Goal: Task Accomplishment & Management: Manage account settings

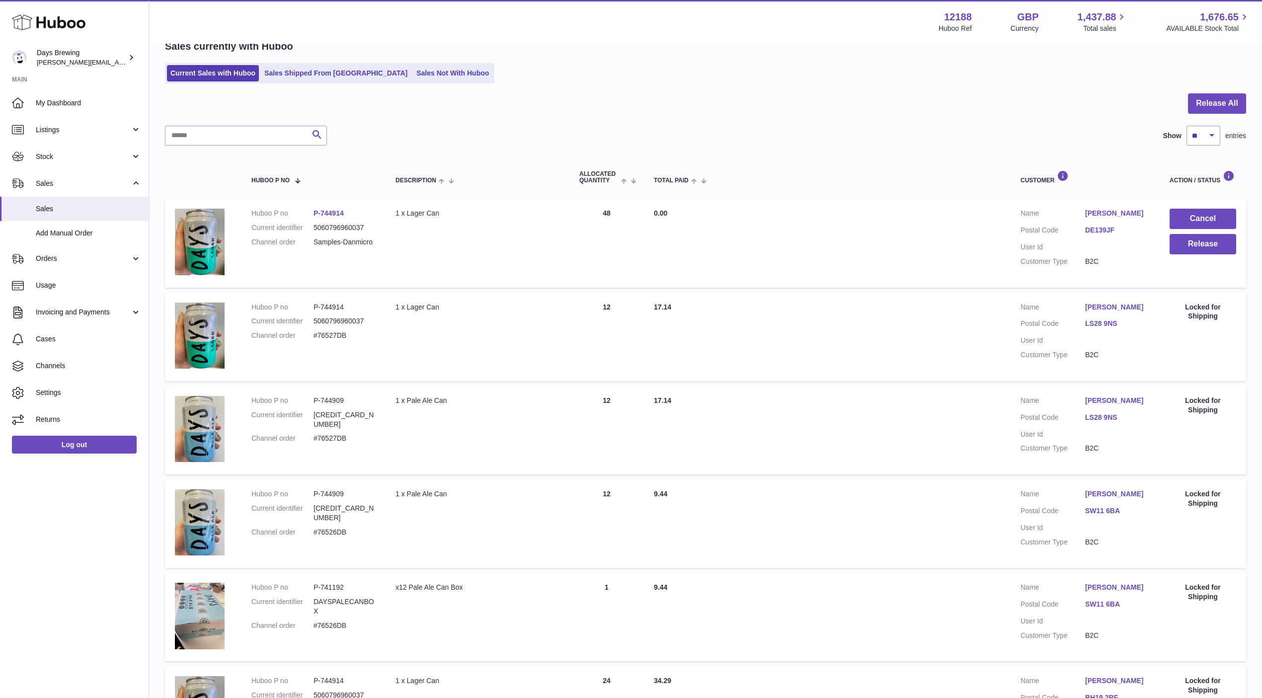
click at [451, 137] on div "Search Show ** ** ** *** entries" at bounding box center [705, 136] width 1081 height 20
click at [87, 149] on link "Stock" at bounding box center [74, 156] width 149 height 27
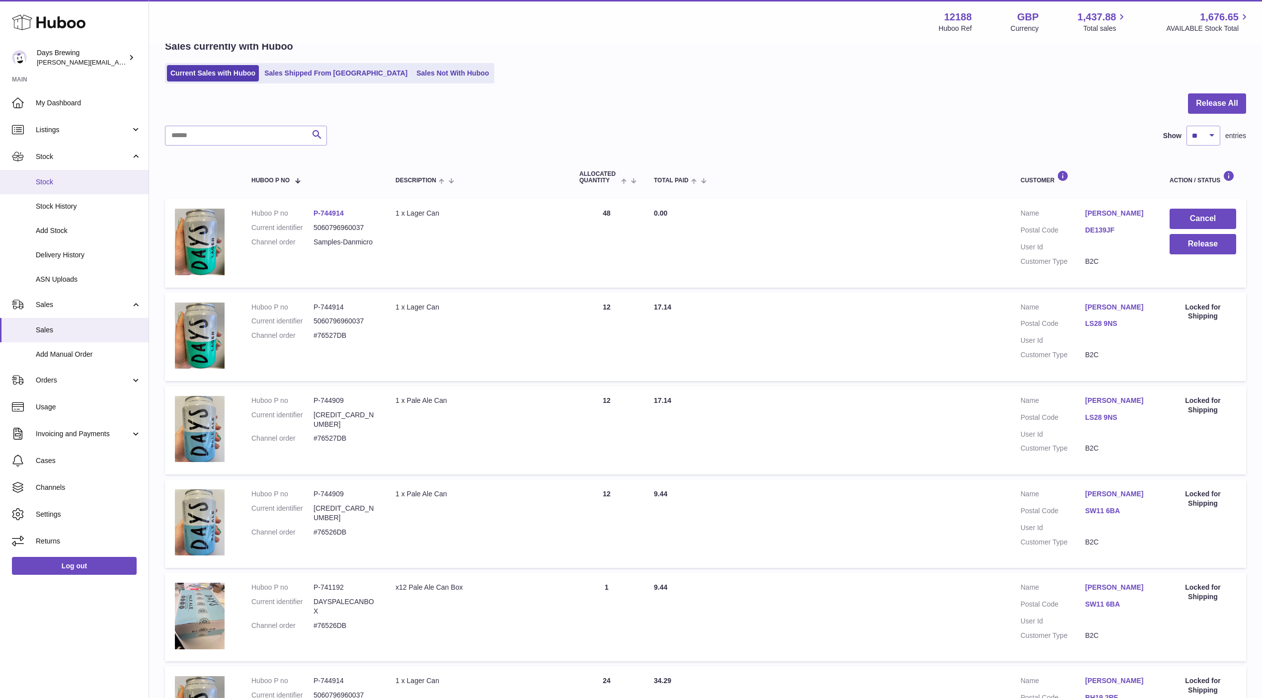
click at [62, 182] on span "Stock" at bounding box center [88, 181] width 105 height 9
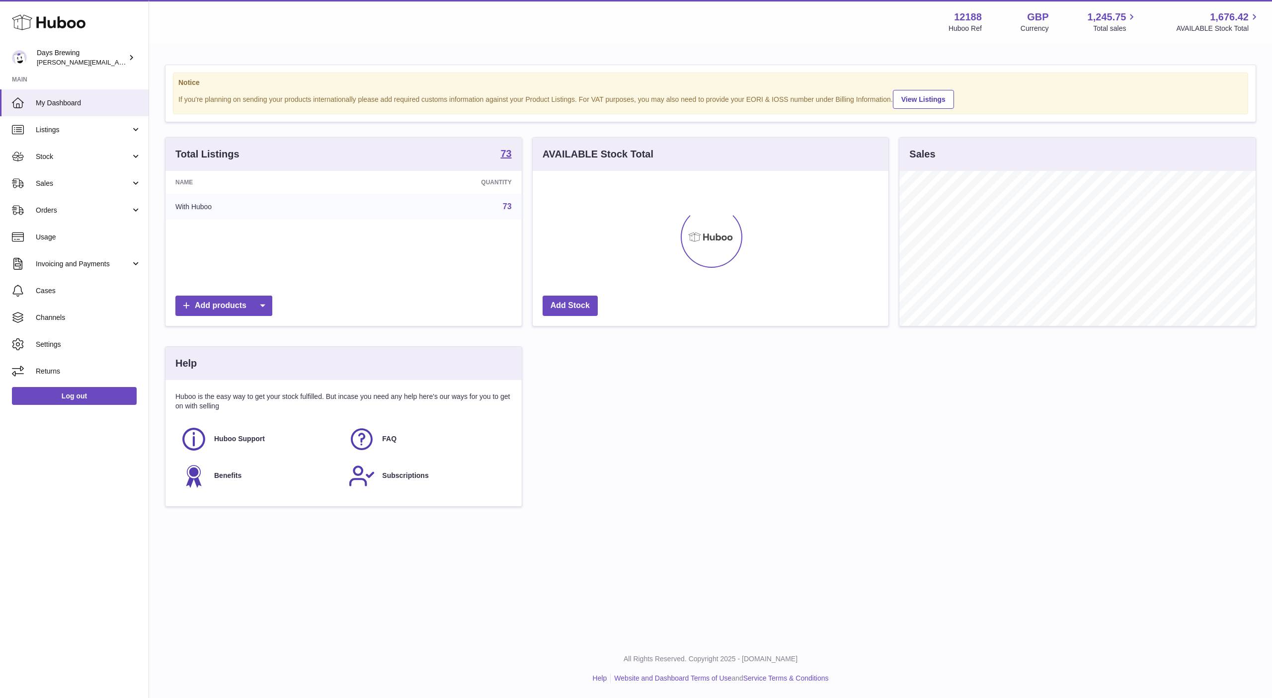
scroll to position [155, 356]
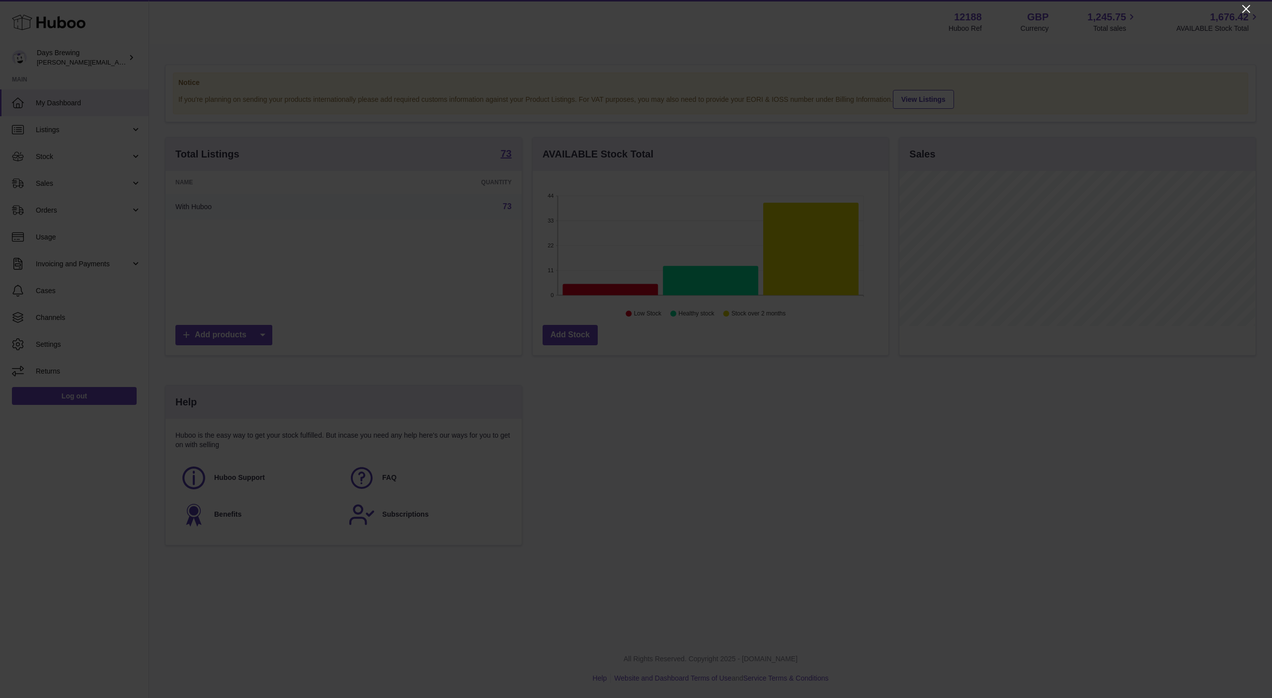
click at [1244, 5] on icon "Close" at bounding box center [1246, 9] width 12 height 12
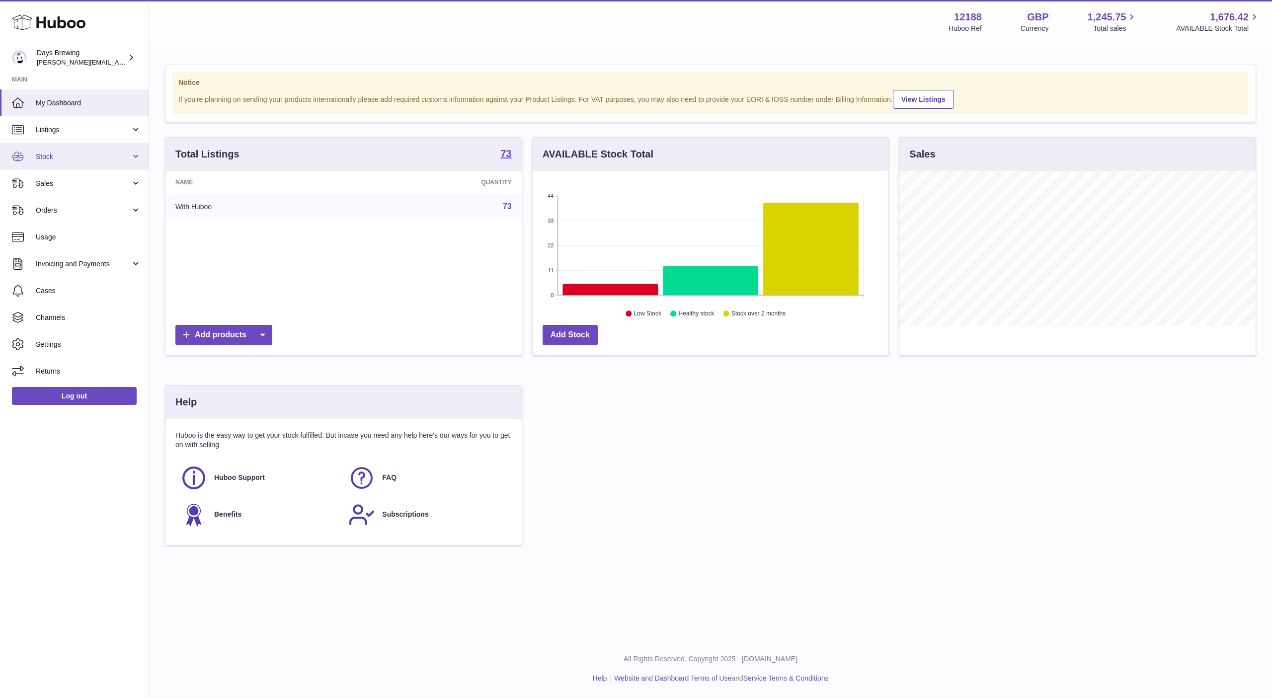
click at [97, 161] on link "Stock" at bounding box center [74, 156] width 149 height 27
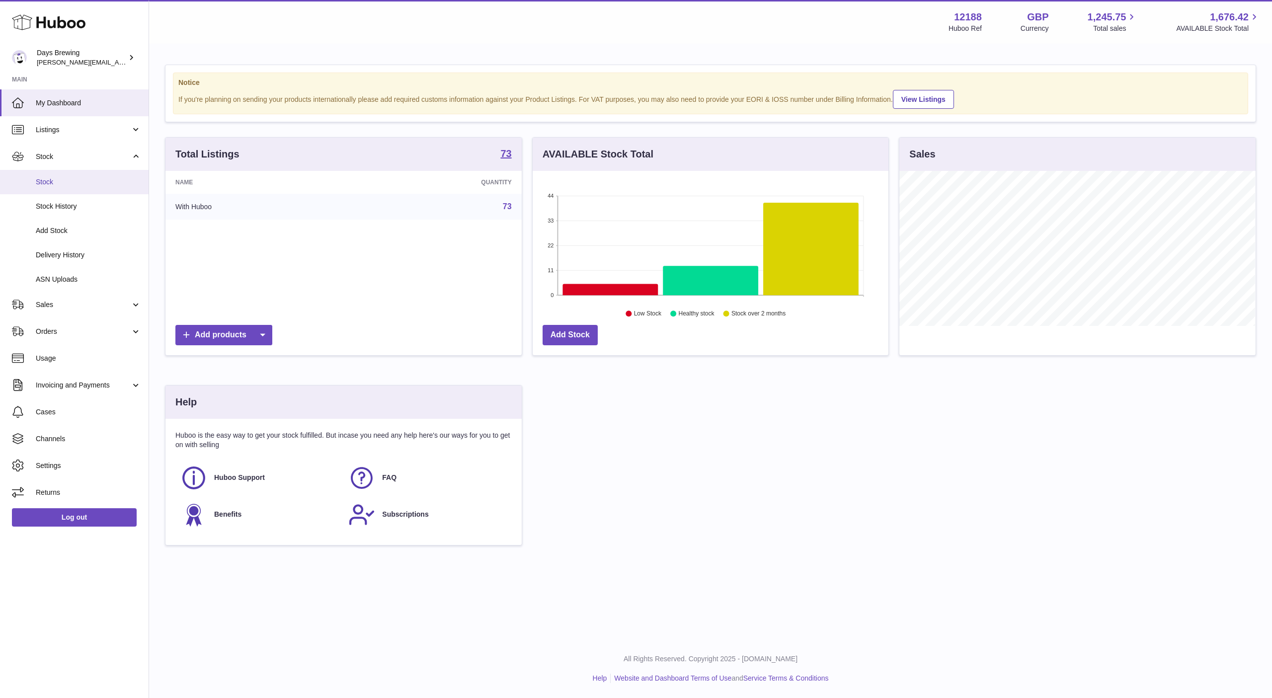
click at [72, 181] on span "Stock" at bounding box center [88, 181] width 105 height 9
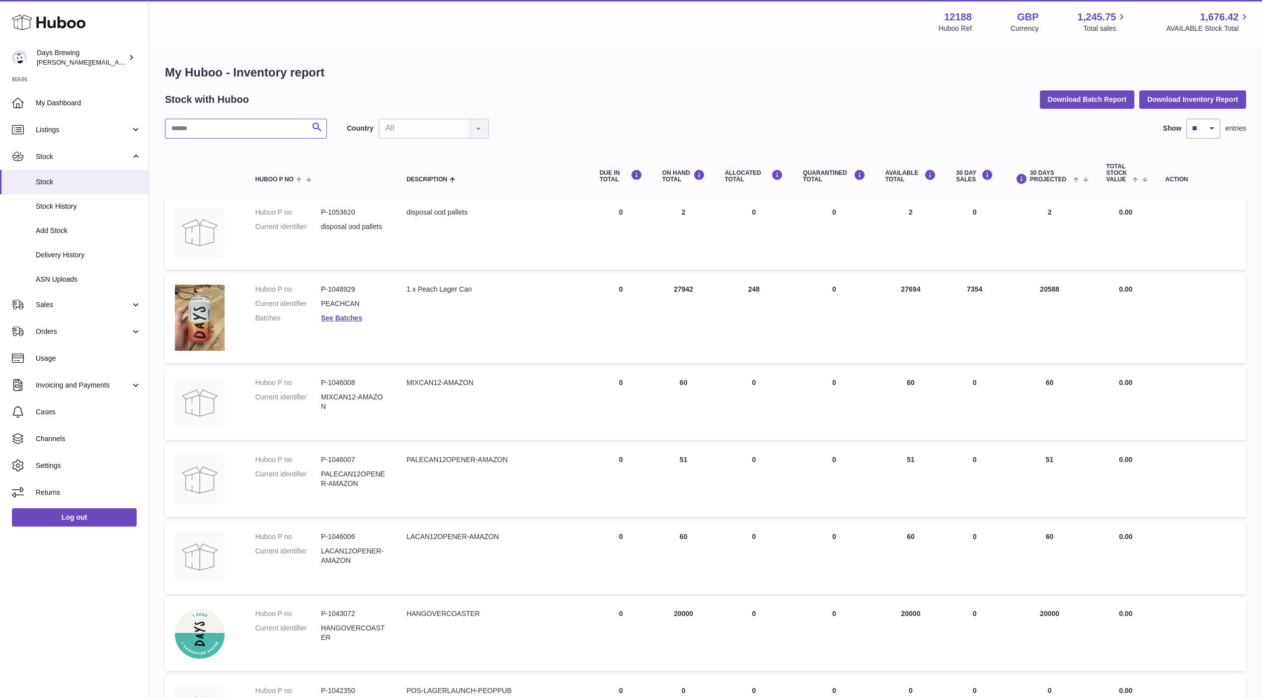
click at [226, 126] on input "text" at bounding box center [246, 129] width 162 height 20
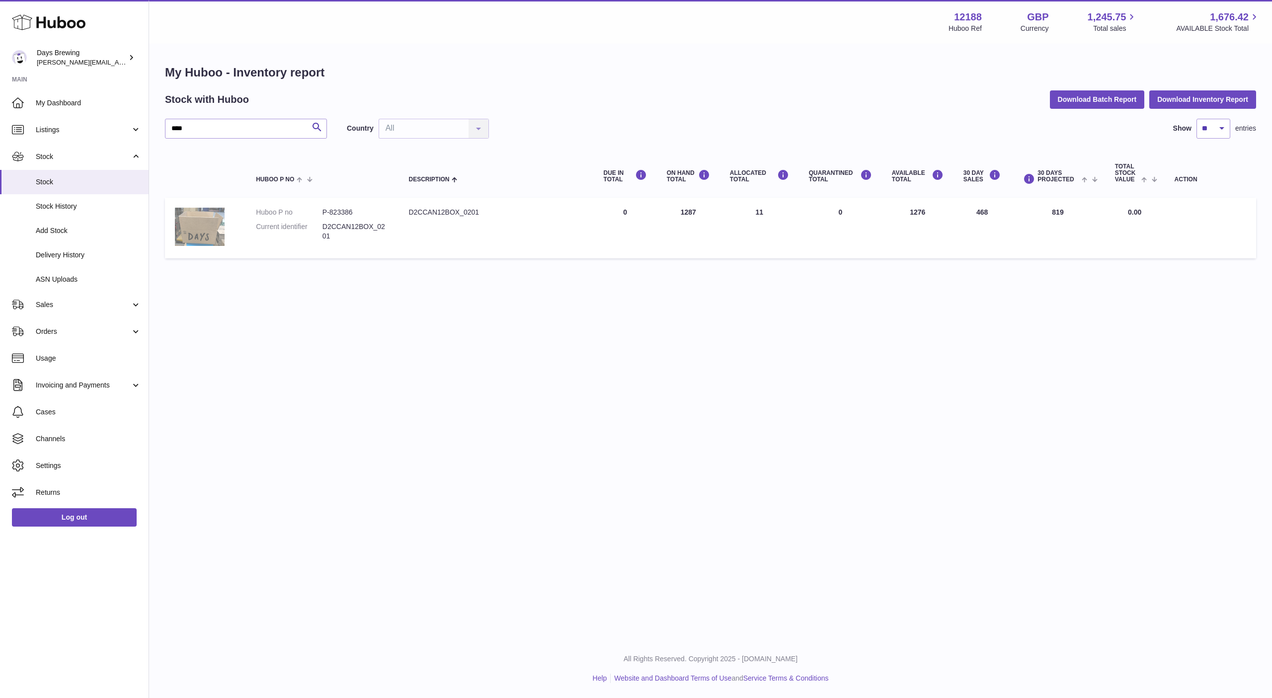
click at [208, 229] on img at bounding box center [200, 227] width 50 height 38
drag, startPoint x: 235, startPoint y: 129, endPoint x: 140, endPoint y: 129, distance: 94.4
click at [140, 129] on div "Huboo Days Brewing greg@daysbrewing.com Main My Dashboard Listings Not with Hub…" at bounding box center [636, 349] width 1272 height 698
type input "*"
type input "**"
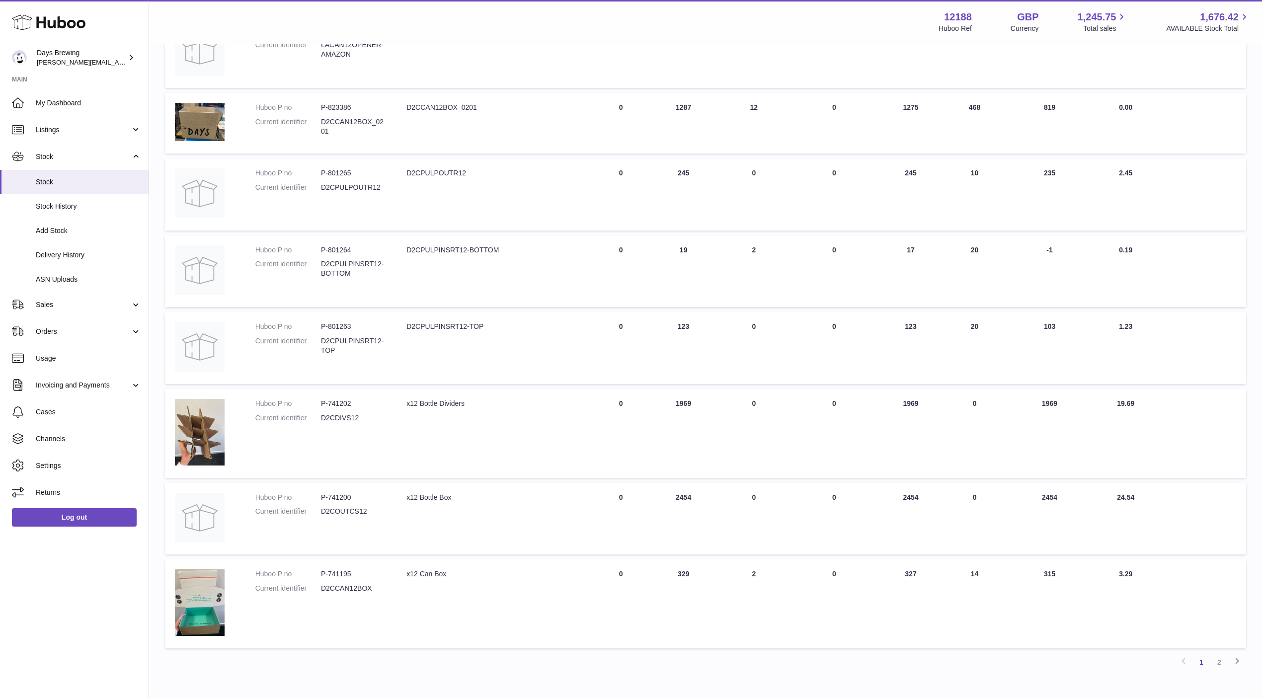
scroll to position [388, 0]
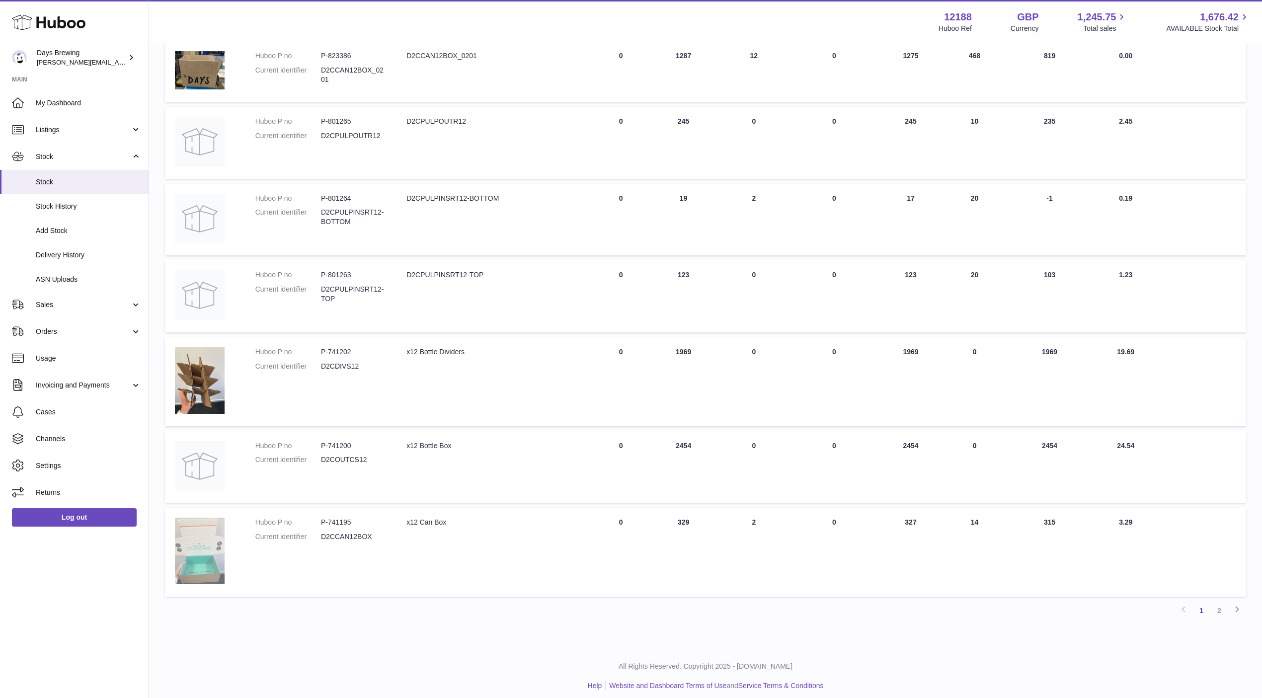
click at [202, 540] on img at bounding box center [200, 551] width 50 height 66
click at [375, 635] on div "My Huboo - Inventory report Stock with Huboo Download Batch Report Download Inv…" at bounding box center [705, 152] width 1113 height 990
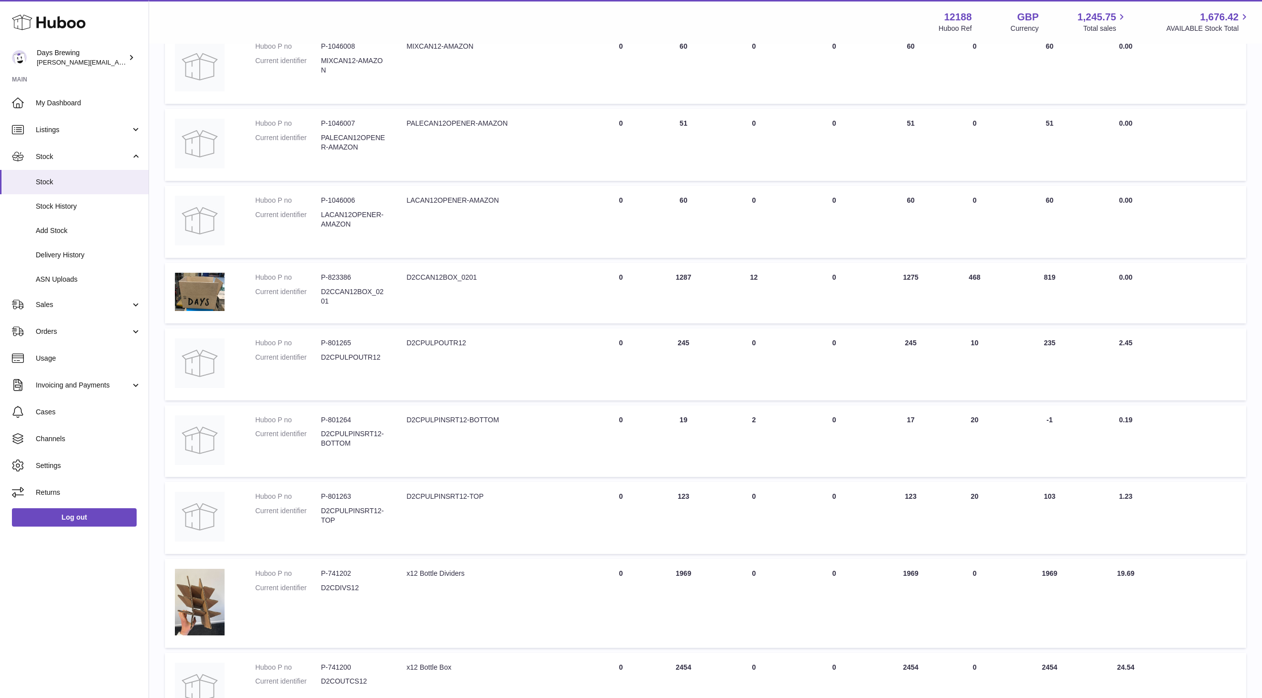
scroll to position [0, 0]
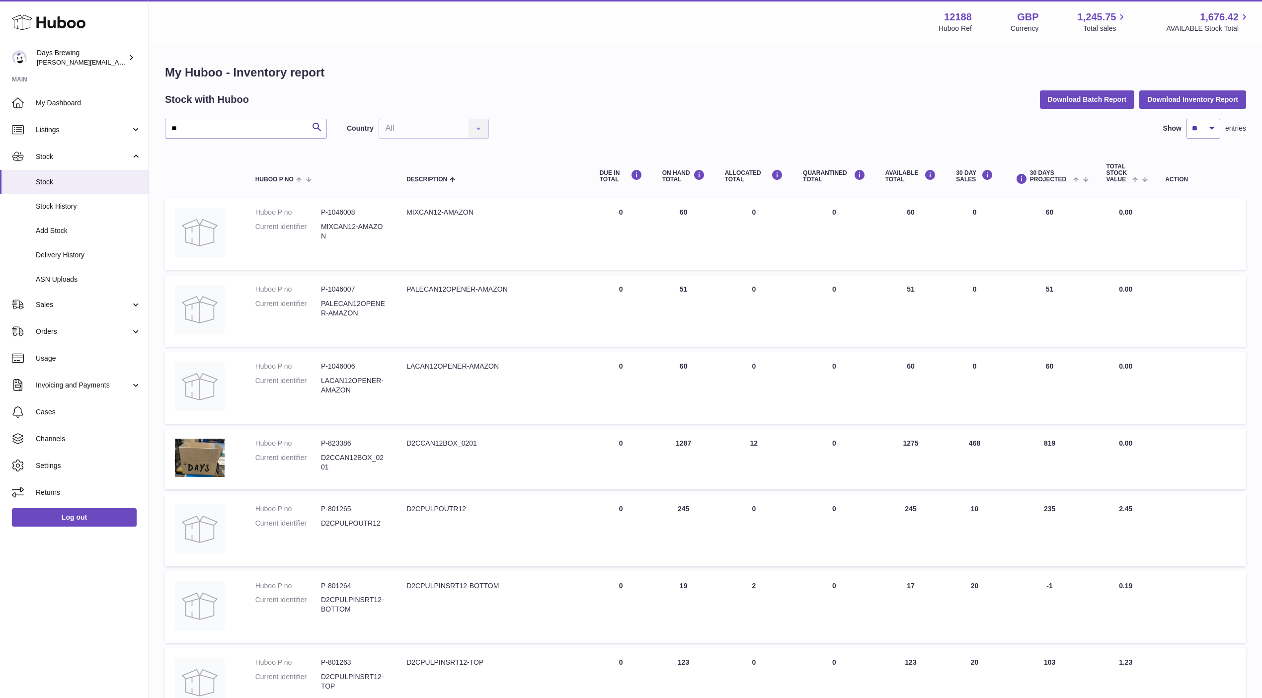
click at [366, 642] on table "Huboo P no Description DUE IN TOTAL ON HAND Total ALLOCATED Total QUARANTINED T…" at bounding box center [705, 569] width 1081 height 841
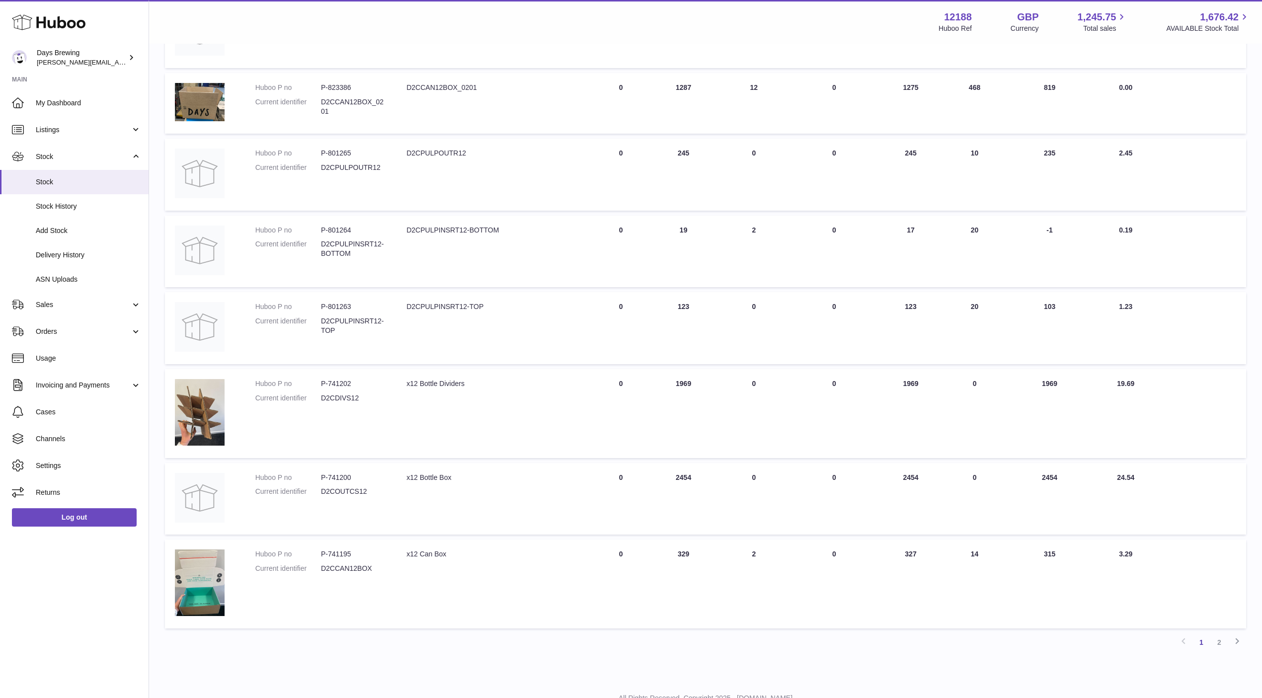
scroll to position [388, 0]
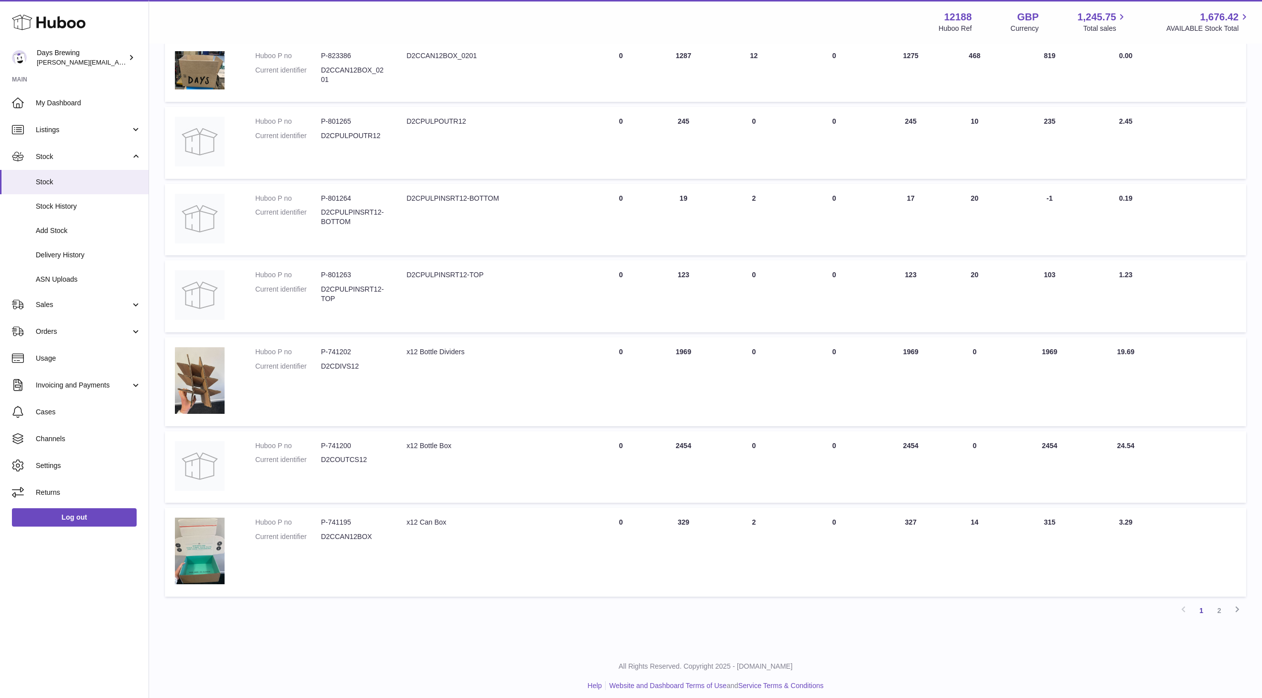
click at [373, 652] on div "All Rights Reserved. Copyright 2025 - Huboo.co.uk Help Website and Dashboard Te…" at bounding box center [705, 676] width 1113 height 59
click at [347, 630] on div "My Huboo - Inventory report Stock with Huboo Download Batch Report Download Inv…" at bounding box center [705, 152] width 1113 height 990
click at [1221, 604] on link "2" at bounding box center [1219, 611] width 18 height 18
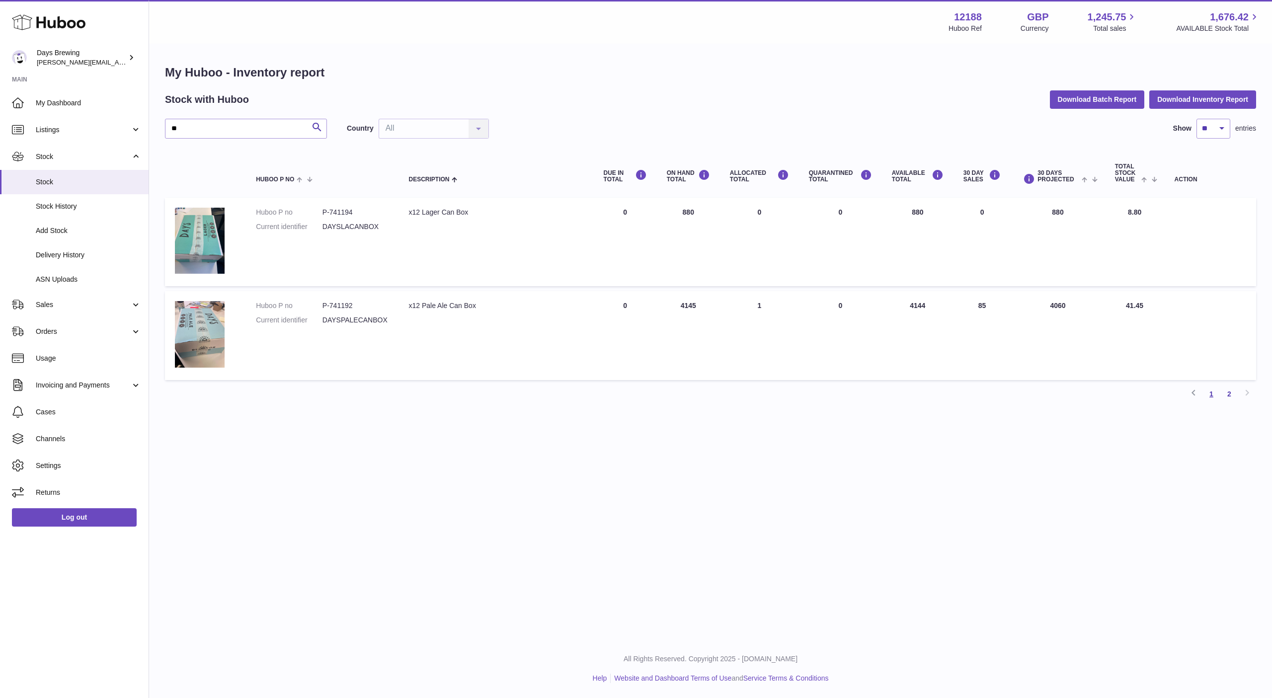
click at [1211, 395] on link "1" at bounding box center [1211, 394] width 18 height 18
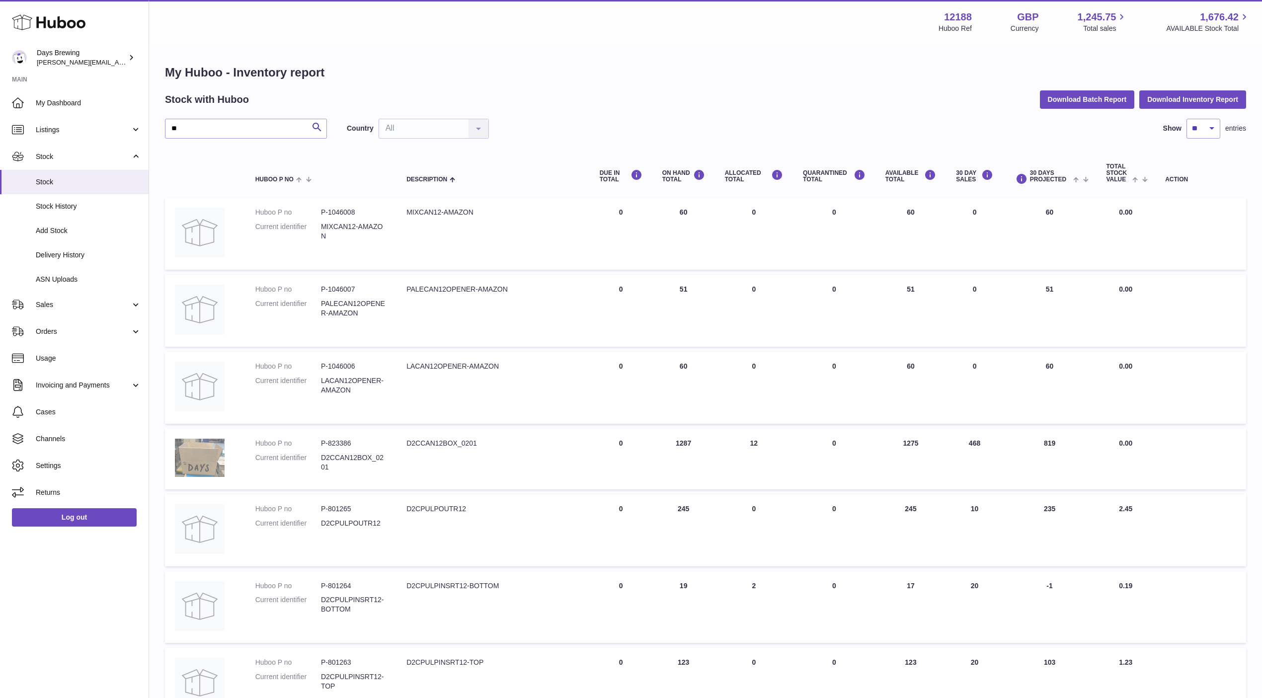
click at [202, 458] on img at bounding box center [200, 458] width 50 height 38
click at [985, 449] on td "30 DAY SALES 468" at bounding box center [974, 459] width 57 height 61
